Goal: Task Accomplishment & Management: Complete application form

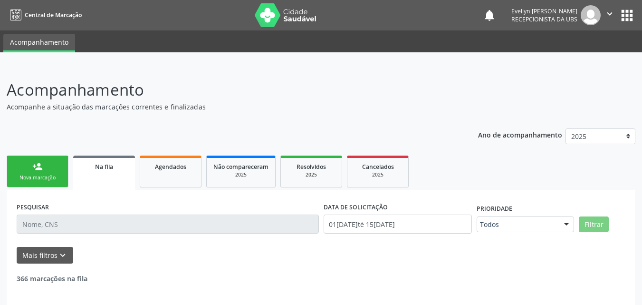
click at [95, 223] on input "text" at bounding box center [168, 223] width 302 height 19
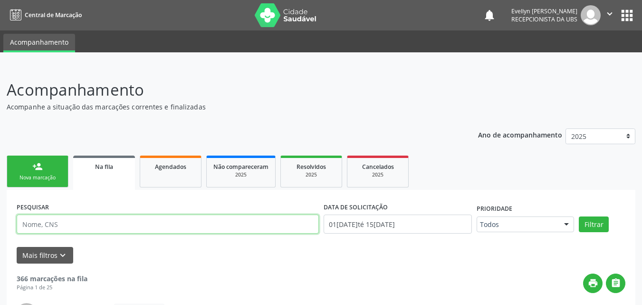
click at [57, 220] on input "text" at bounding box center [168, 223] width 302 height 19
click at [30, 228] on input "[PERSON_NAME]" at bounding box center [168, 223] width 302 height 19
type input "[PERSON_NAME]"
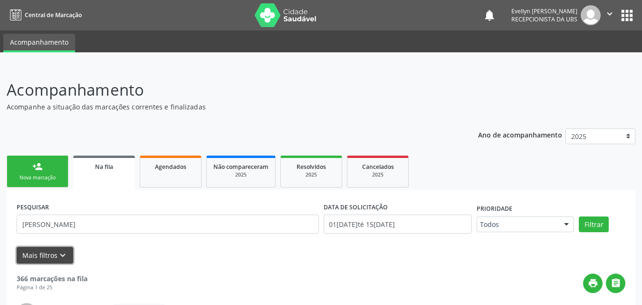
click at [44, 247] on button "Mais filtros keyboard_arrow_down" at bounding box center [45, 255] width 57 height 17
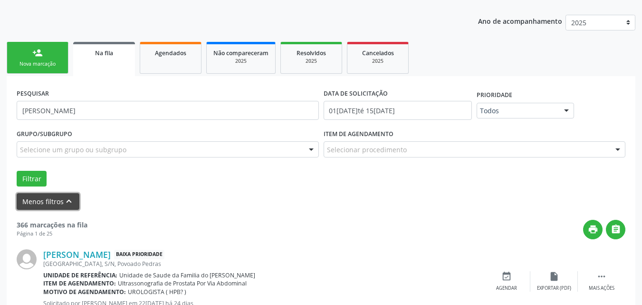
scroll to position [122, 0]
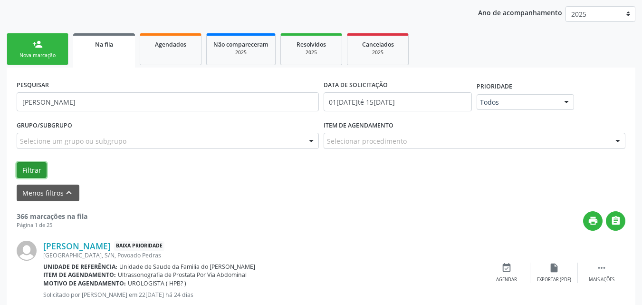
click at [27, 169] on button "Filtrar" at bounding box center [32, 170] width 30 height 16
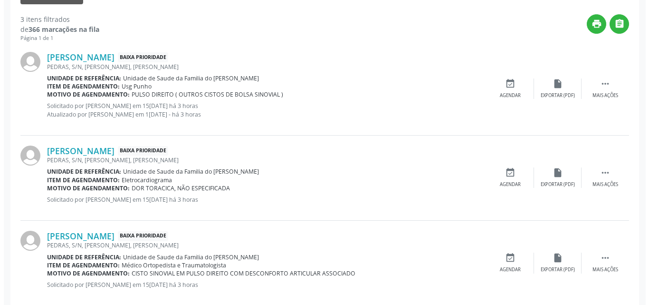
scroll to position [336, 0]
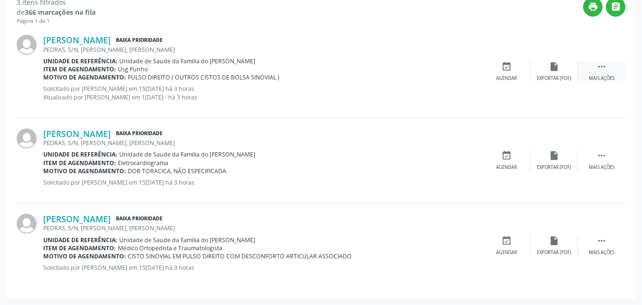
click at [602, 65] on icon "" at bounding box center [601, 66] width 10 height 10
click at [515, 69] on div "cancel Cancelar" at bounding box center [507, 71] width 48 height 20
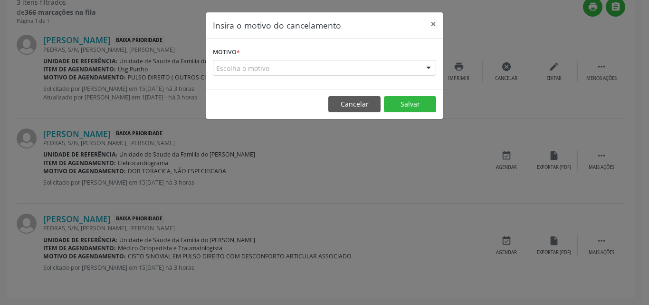
click at [341, 68] on div "Escolha o motivo" at bounding box center [324, 68] width 223 height 16
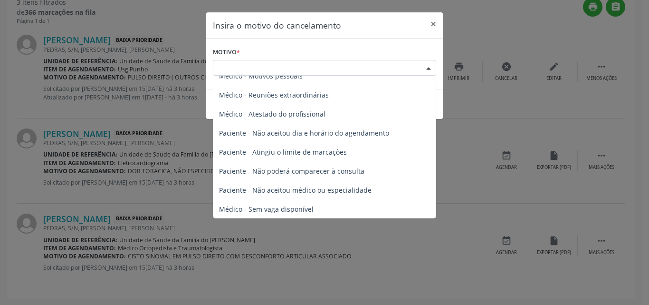
scroll to position [48, 0]
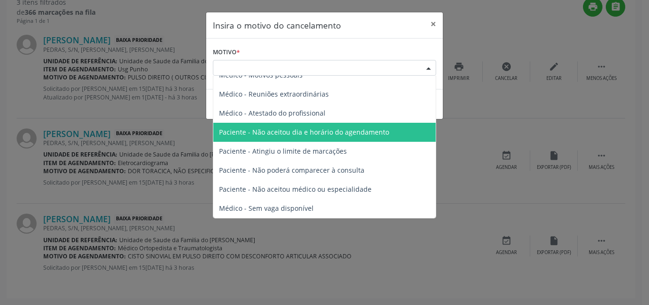
click at [332, 136] on span "Paciente - Não aceitou dia e horário do agendamento" at bounding box center [304, 131] width 170 height 9
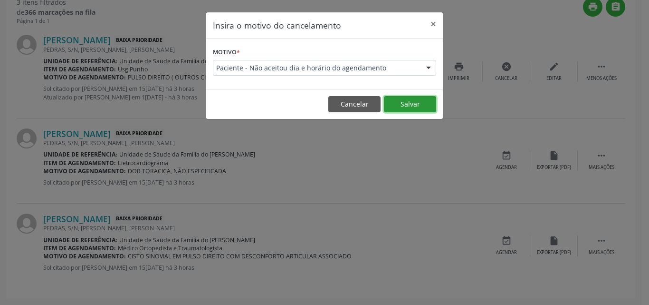
click at [404, 104] on button "Salvar" at bounding box center [410, 104] width 52 height 16
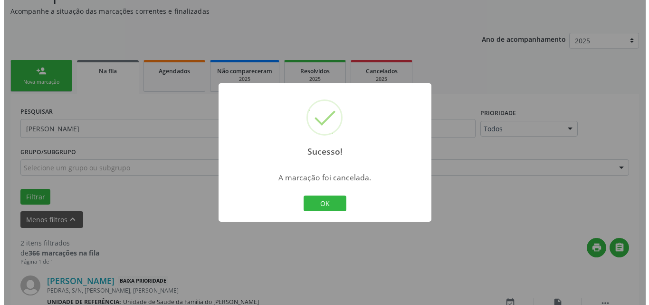
scroll to position [243, 0]
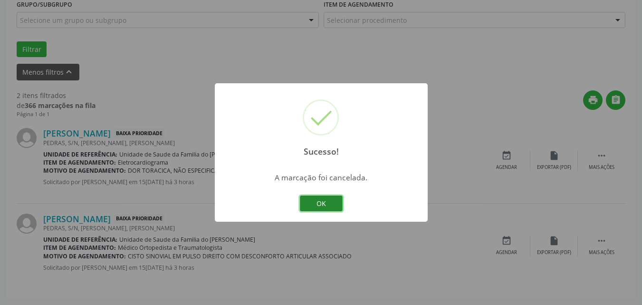
click at [336, 203] on button "OK" at bounding box center [321, 203] width 43 height 16
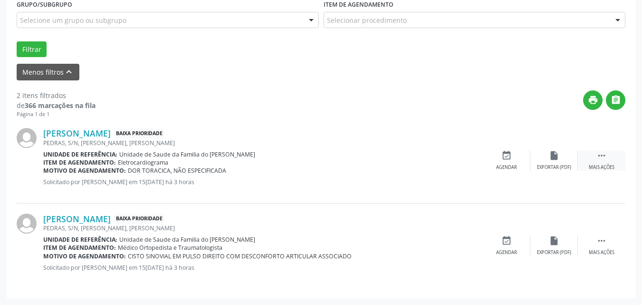
click at [603, 155] on icon "" at bounding box center [601, 155] width 10 height 10
click at [510, 161] on div "cancel Cancelar" at bounding box center [507, 160] width 48 height 20
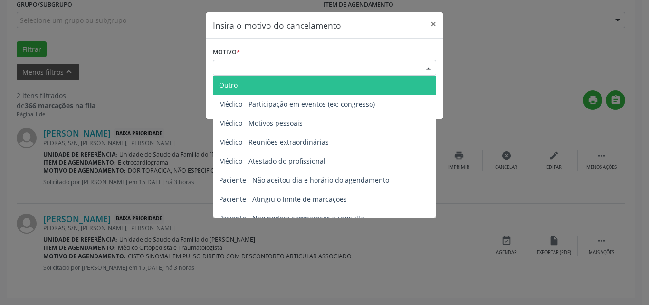
click at [369, 68] on div "Escolha o motivo" at bounding box center [324, 68] width 223 height 16
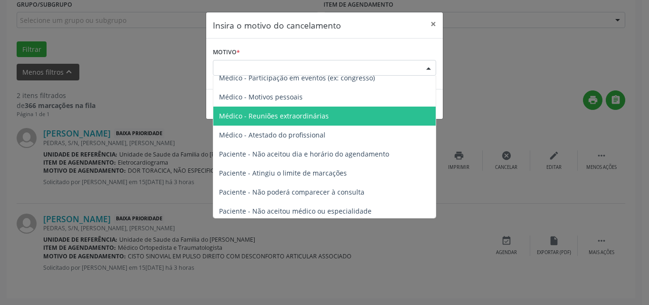
scroll to position [48, 0]
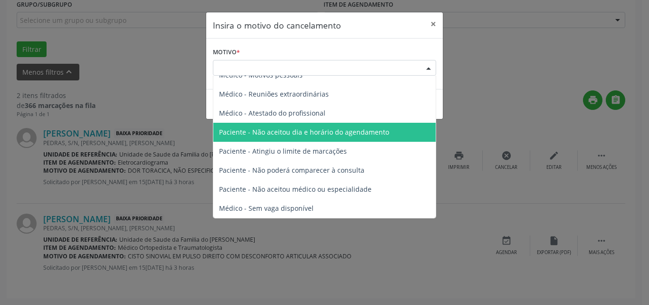
click at [369, 138] on span "Paciente - Não aceitou dia e horário do agendamento" at bounding box center [324, 132] width 222 height 19
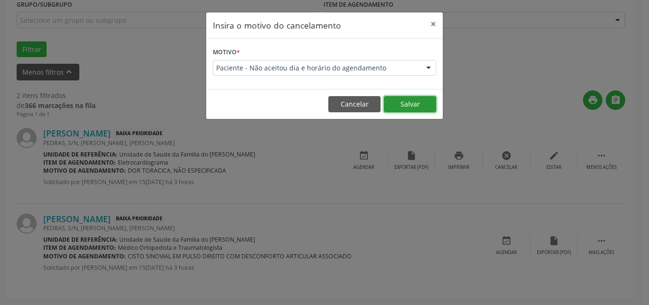
click at [402, 105] on button "Salvar" at bounding box center [410, 104] width 52 height 16
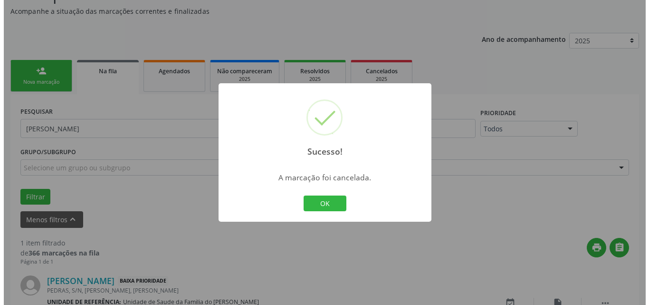
scroll to position [158, 0]
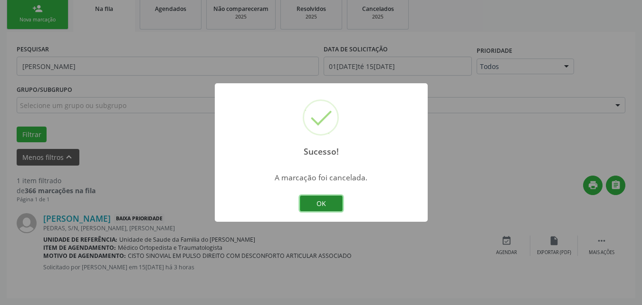
click at [334, 196] on button "OK" at bounding box center [321, 203] width 43 height 16
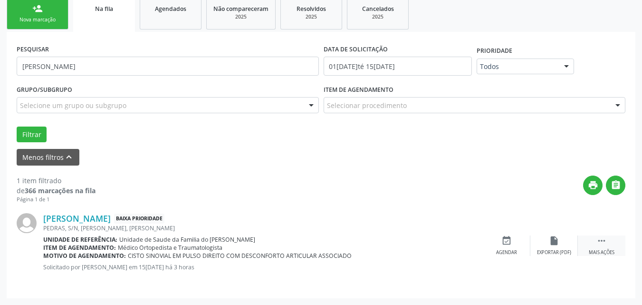
click at [593, 241] on div " Mais ações" at bounding box center [602, 245] width 48 height 20
click at [503, 239] on icon "cancel" at bounding box center [506, 240] width 10 height 10
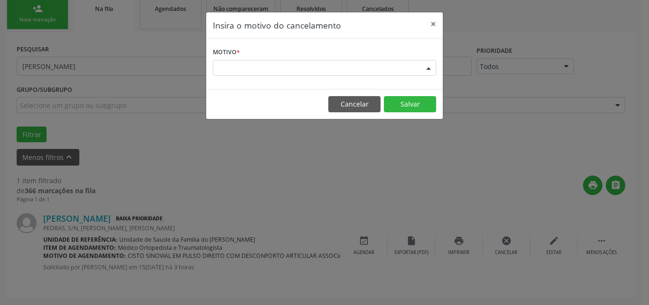
click at [403, 72] on div "Escolha o motivo" at bounding box center [324, 68] width 223 height 16
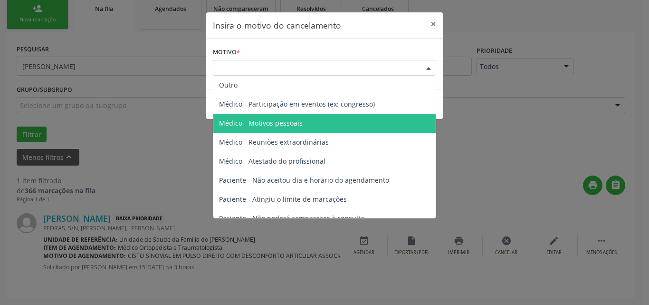
scroll to position [48, 0]
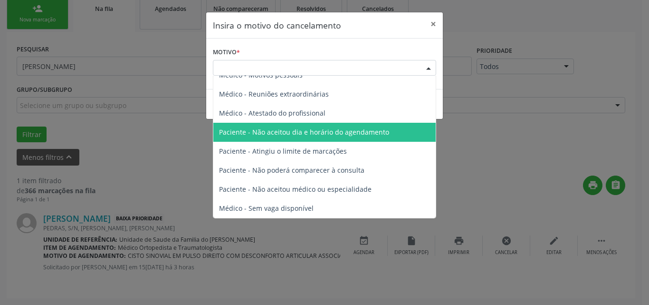
click at [375, 132] on span "Paciente - Não aceitou dia e horário do agendamento" at bounding box center [304, 131] width 170 height 9
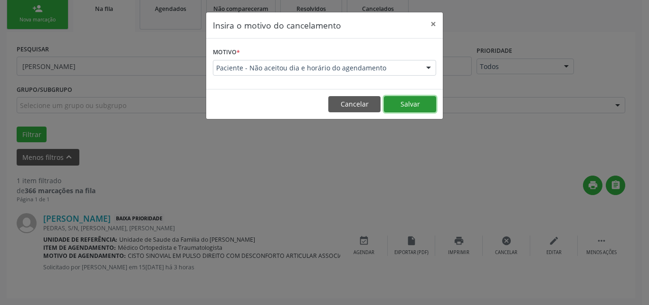
click at [409, 102] on button "Salvar" at bounding box center [410, 104] width 52 height 16
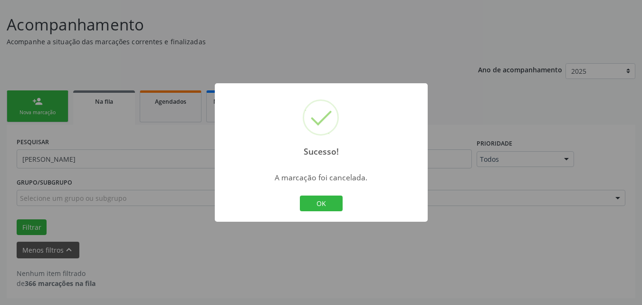
scroll to position [65, 0]
click at [328, 200] on button "OK" at bounding box center [321, 203] width 43 height 16
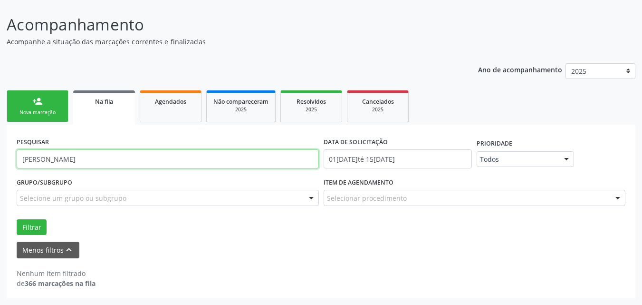
click at [73, 152] on input "[PERSON_NAME]" at bounding box center [168, 158] width 302 height 19
click at [53, 159] on input "25911325420" at bounding box center [168, 158] width 302 height 19
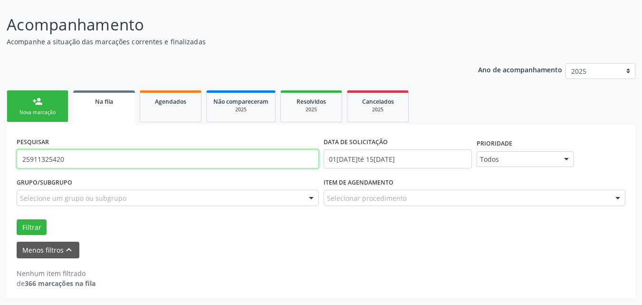
click at [53, 159] on input "25911325420" at bounding box center [168, 158] width 302 height 19
type input "25911325420"
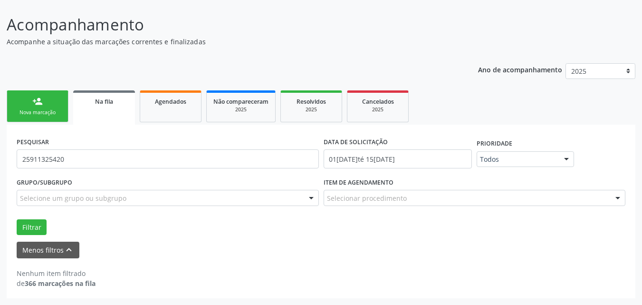
click at [42, 95] on link "person_add Nova marcação" at bounding box center [38, 106] width 62 height 32
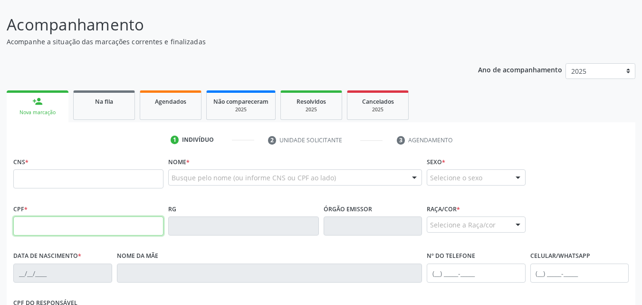
click at [99, 225] on input "text" at bounding box center [88, 225] width 150 height 19
paste input "259.113.254-20"
type input "259.113.254-20"
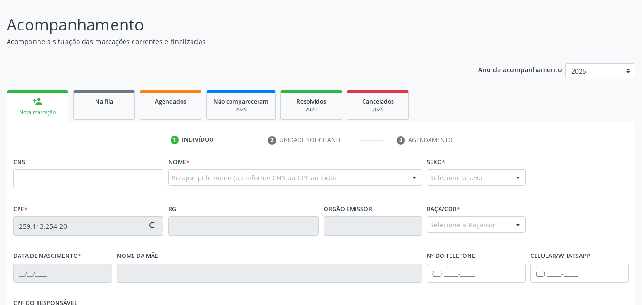
type input "708 6080 0514 3383"
type input "07[DATE]"
type input "[PERSON_NAME]"
type input "[PHONE_NUMBER]"
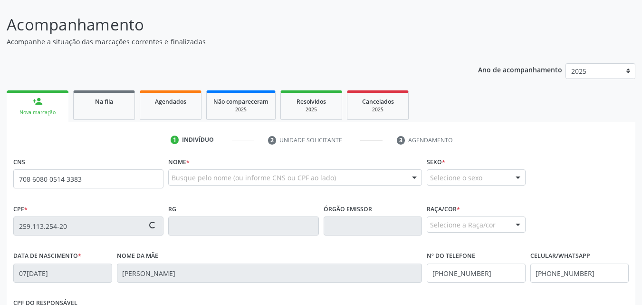
type input "16"
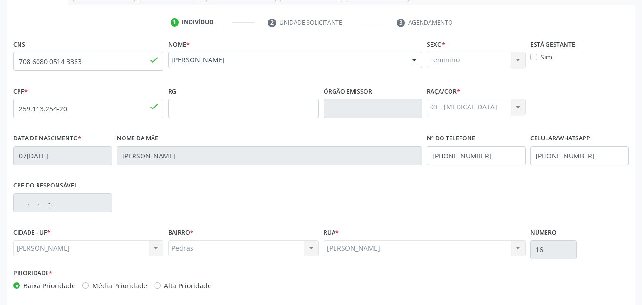
scroll to position [224, 0]
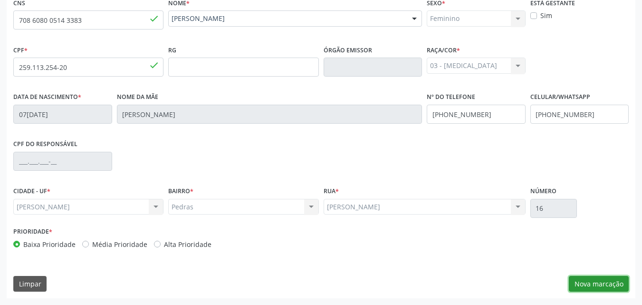
click at [596, 282] on button "Nova marcação" at bounding box center [599, 284] width 60 height 16
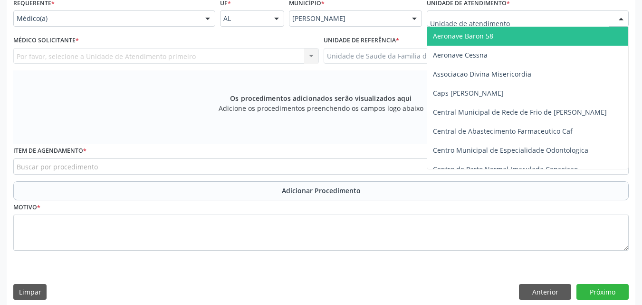
click at [508, 23] on div at bounding box center [528, 18] width 202 height 16
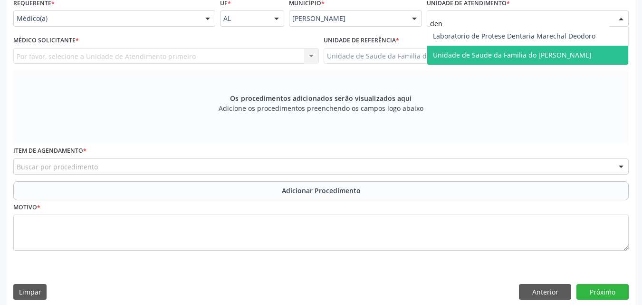
type input "deni"
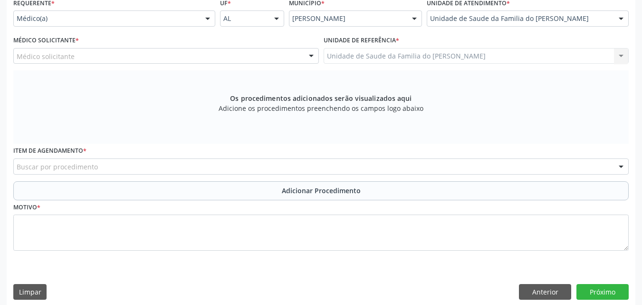
click at [264, 59] on div "Médico solicitante" at bounding box center [166, 56] width 306 height 16
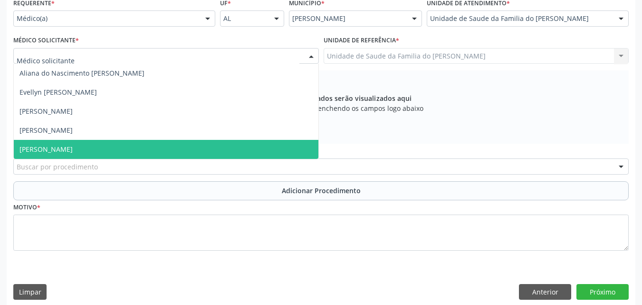
click at [213, 145] on span "[PERSON_NAME]" at bounding box center [166, 149] width 305 height 19
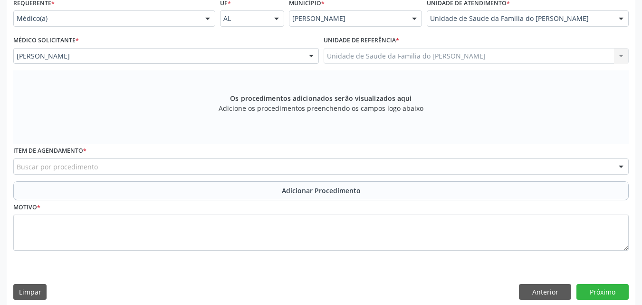
click at [207, 166] on div "Buscar por procedimento" at bounding box center [320, 166] width 615 height 16
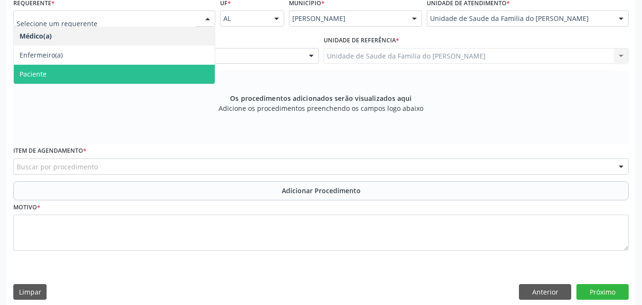
click at [148, 72] on span "Paciente" at bounding box center [114, 74] width 201 height 19
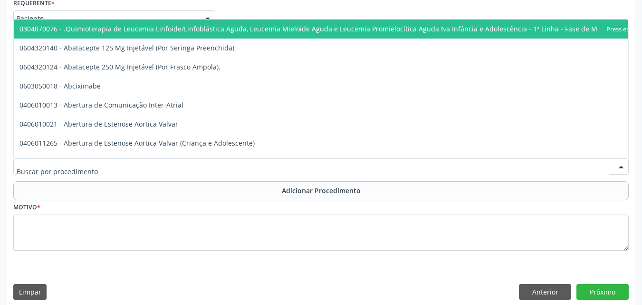
click at [121, 171] on div at bounding box center [320, 166] width 615 height 16
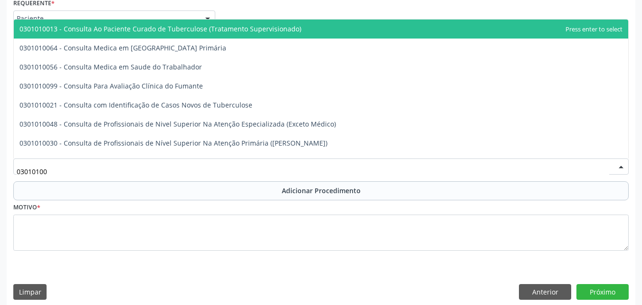
type input "030101004"
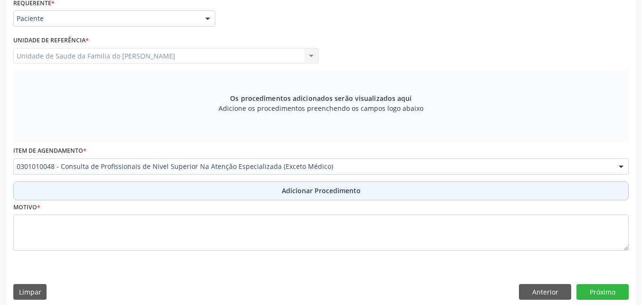
click at [119, 182] on button "Adicionar Procedimento" at bounding box center [320, 190] width 615 height 19
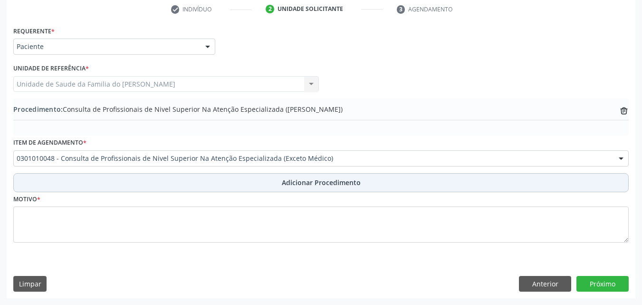
scroll to position [196, 0]
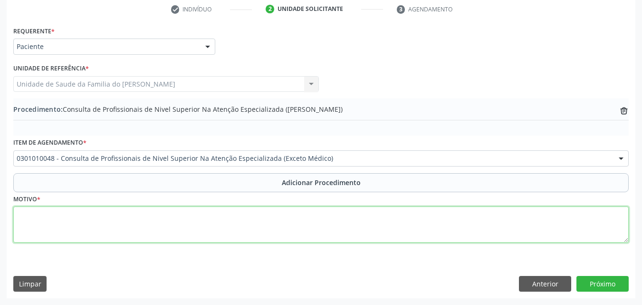
click at [113, 215] on textarea at bounding box center [320, 224] width 615 height 36
type textarea "f"
click at [170, 218] on textarea "FISIOTERAPIA (20 SESSÕES DE FISIOTERAPIA )" at bounding box center [320, 224] width 615 height 36
type textarea "FISIOTERAPIA (20 SESSÕES DE FISIOTERAPIA ) TENDINOPATIA EM OMBRO DIR, TENDINOPA…"
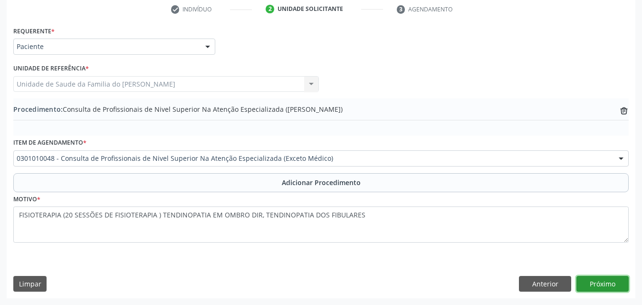
click at [607, 283] on button "Próximo" at bounding box center [602, 284] width 52 height 16
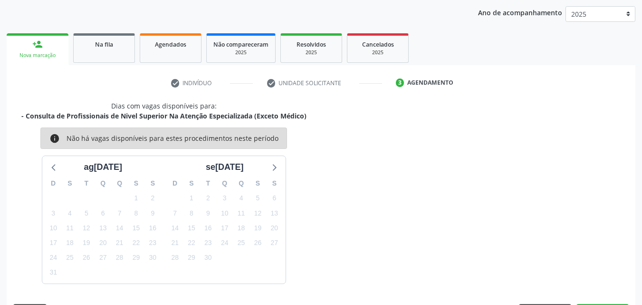
scroll to position [150, 0]
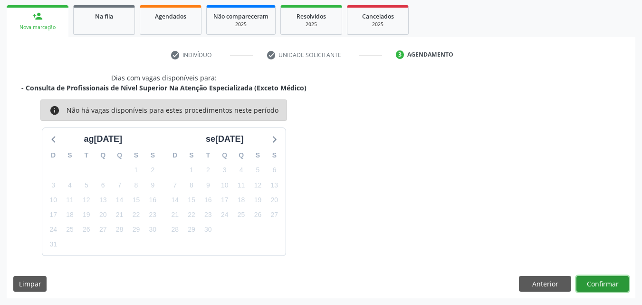
click at [598, 283] on button "Confirmar" at bounding box center [602, 284] width 52 height 16
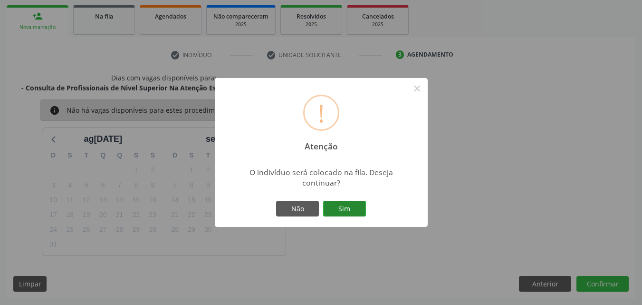
click at [344, 202] on button "Sim" at bounding box center [344, 209] width 43 height 16
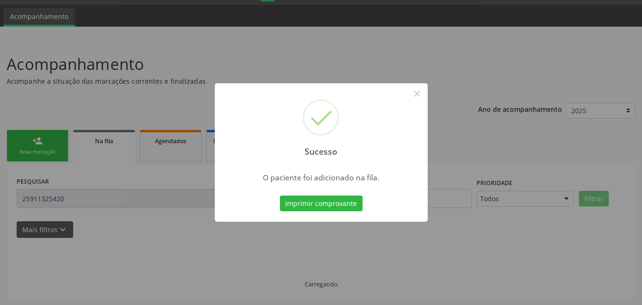
scroll to position [26, 0]
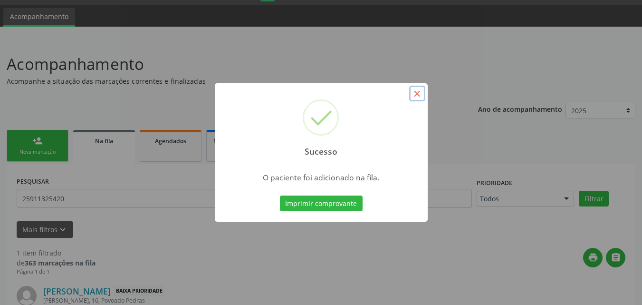
click at [418, 93] on button "×" at bounding box center [417, 94] width 16 height 16
